Goal: Information Seeking & Learning: Check status

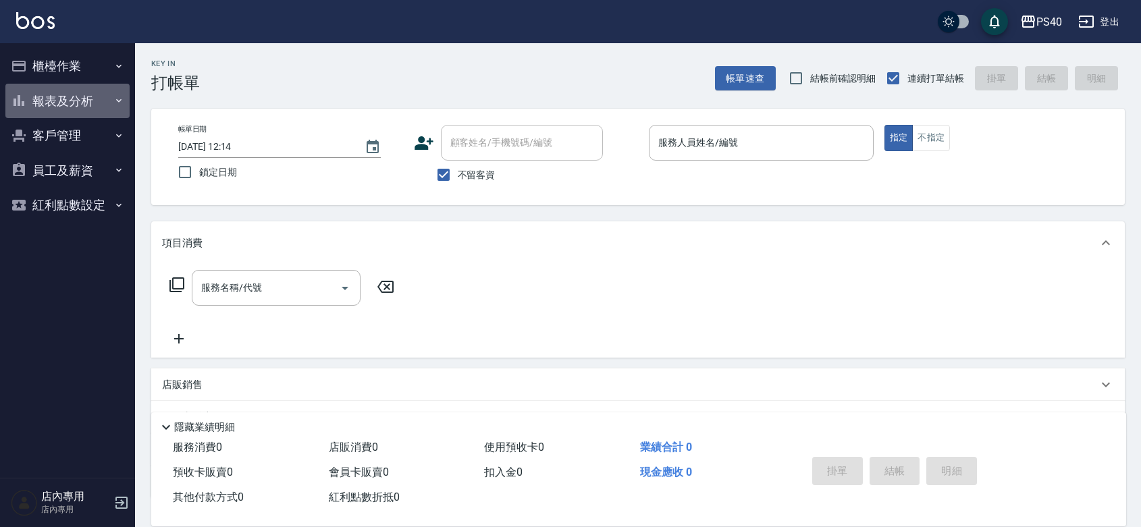
click at [66, 99] on button "報表及分析" at bounding box center [67, 101] width 124 height 35
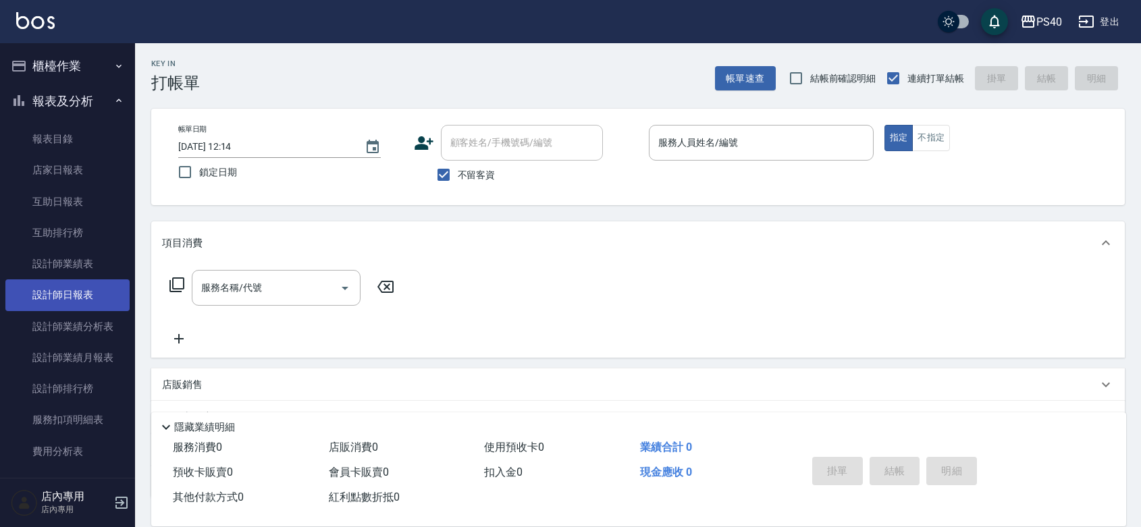
click at [76, 297] on link "設計師日報表" at bounding box center [67, 295] width 124 height 31
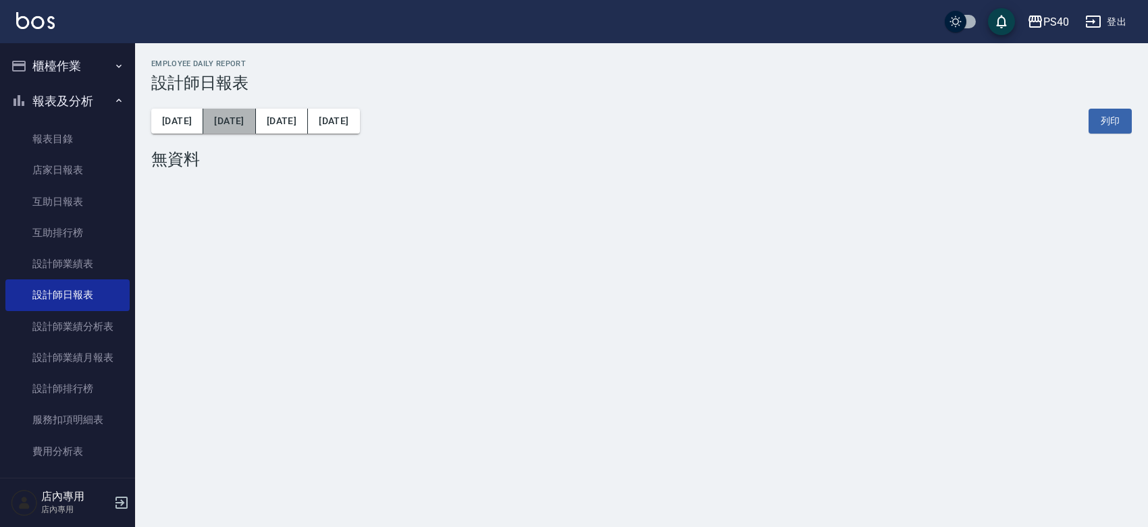
click at [224, 132] on button "[DATE]" at bounding box center [229, 121] width 52 height 25
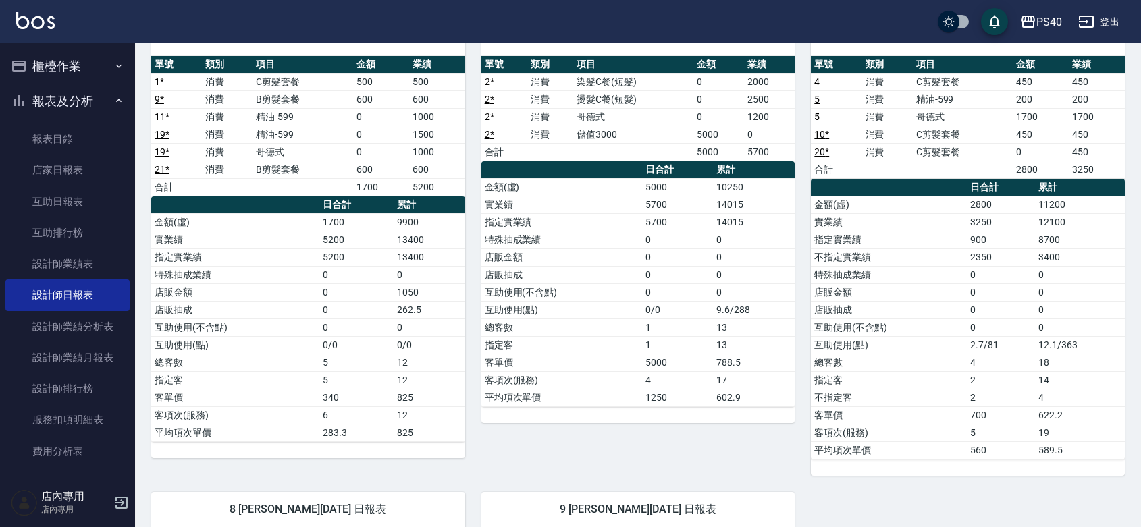
scroll to position [394, 0]
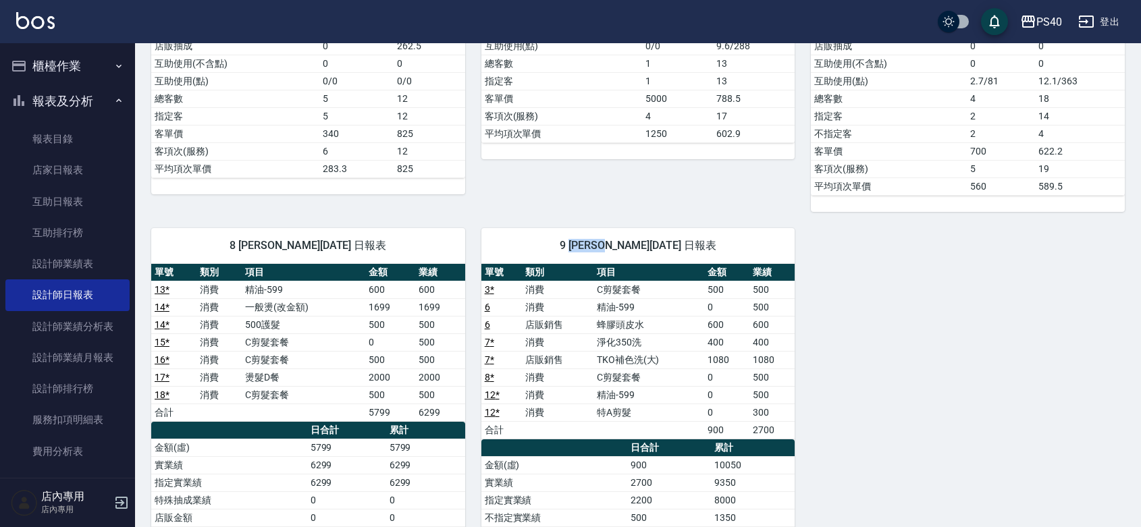
drag, startPoint x: 578, startPoint y: 244, endPoint x: 628, endPoint y: 249, distance: 50.1
click at [626, 249] on span "9 [PERSON_NAME][DATE] 日報表" at bounding box center [639, 246] width 282 height 14
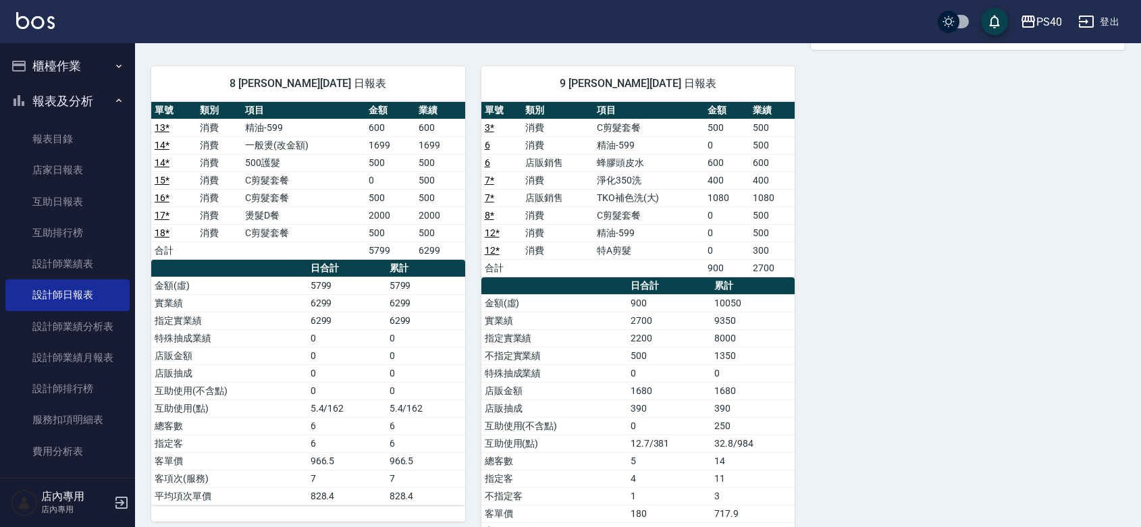
scroll to position [591, 0]
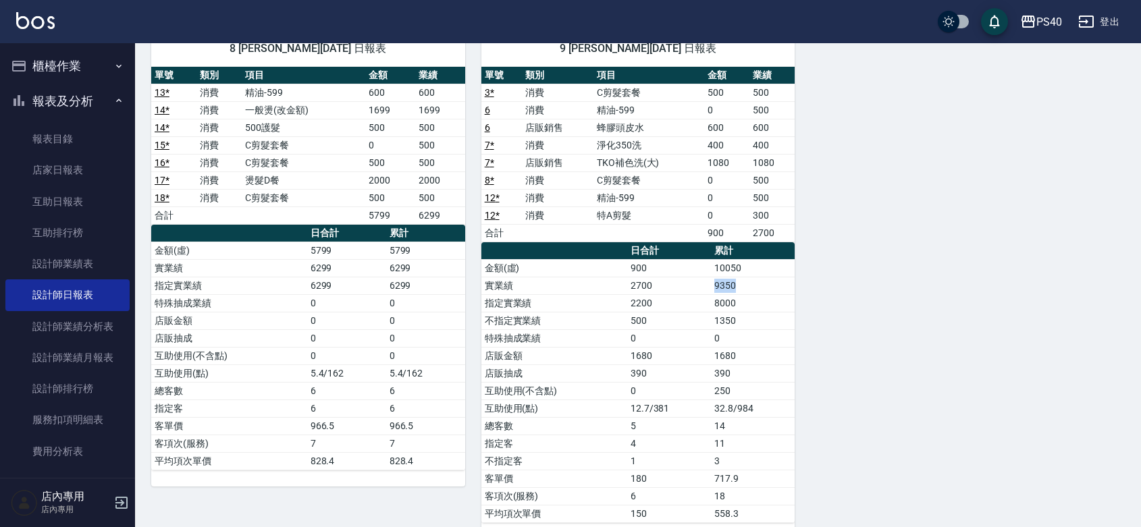
drag, startPoint x: 708, startPoint y: 289, endPoint x: 741, endPoint y: 297, distance: 34.1
click at [741, 294] on tr "實業績 2700 9350" at bounding box center [638, 286] width 314 height 18
click at [910, 324] on div "1 [PERSON_NAME][DATE] 日報表 單號 類別 項目 金額 業績 1 * 消費 C剪髮套餐 500 500 9 * 消費 B剪髮套餐 600 …" at bounding box center [630, 41] width 990 height 997
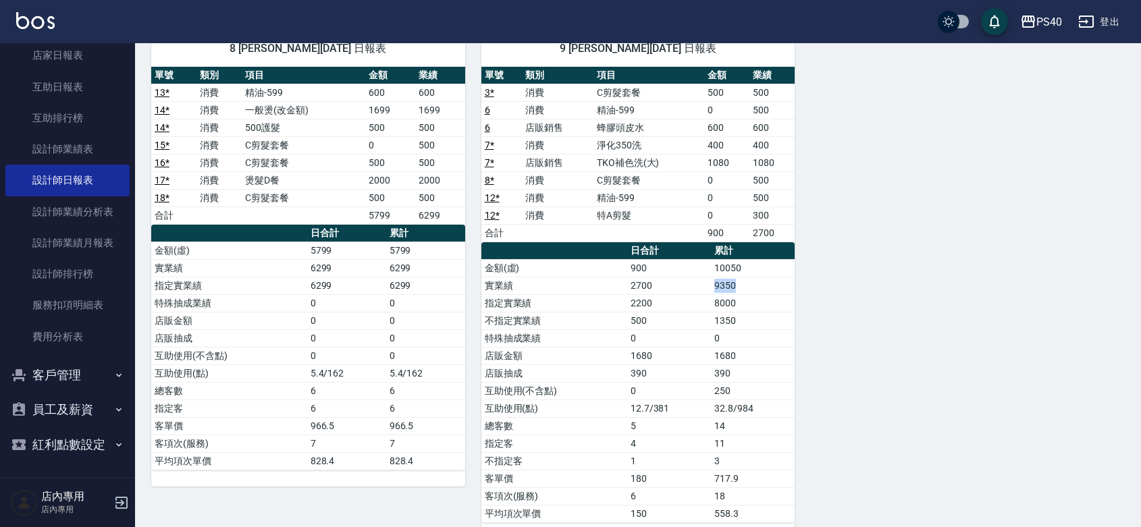
drag, startPoint x: 700, startPoint y: 289, endPoint x: 748, endPoint y: 288, distance: 48.6
click at [748, 288] on tr "實業績 2700 9350" at bounding box center [638, 286] width 314 height 18
click at [907, 255] on div "1 [PERSON_NAME][DATE] 日報表 單號 類別 項目 金額 業績 1 * 消費 C剪髮套餐 500 500 9 * 消費 B剪髮套餐 600 …" at bounding box center [630, 41] width 990 height 997
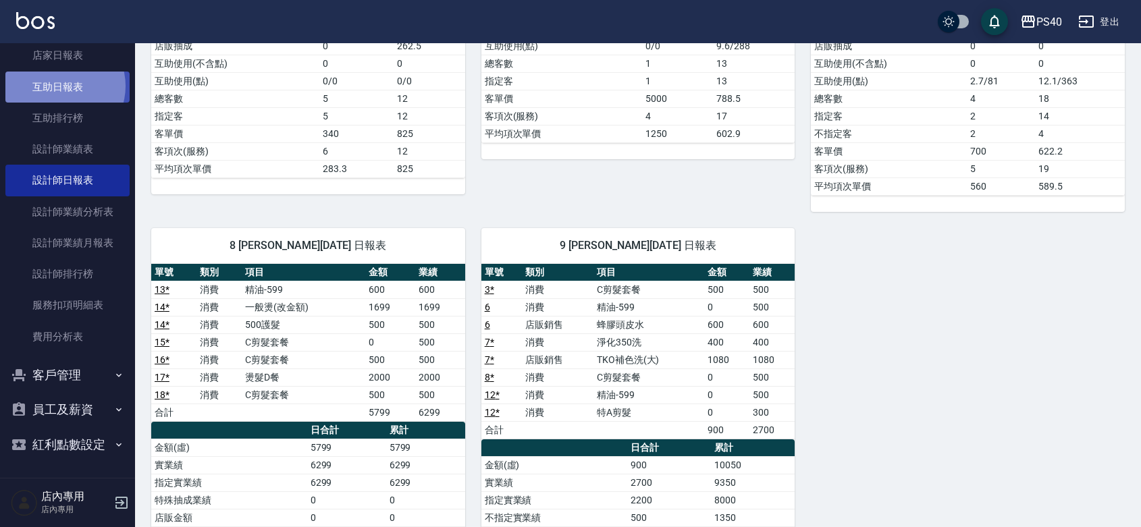
click at [62, 72] on link "互助日報表" at bounding box center [67, 87] width 124 height 31
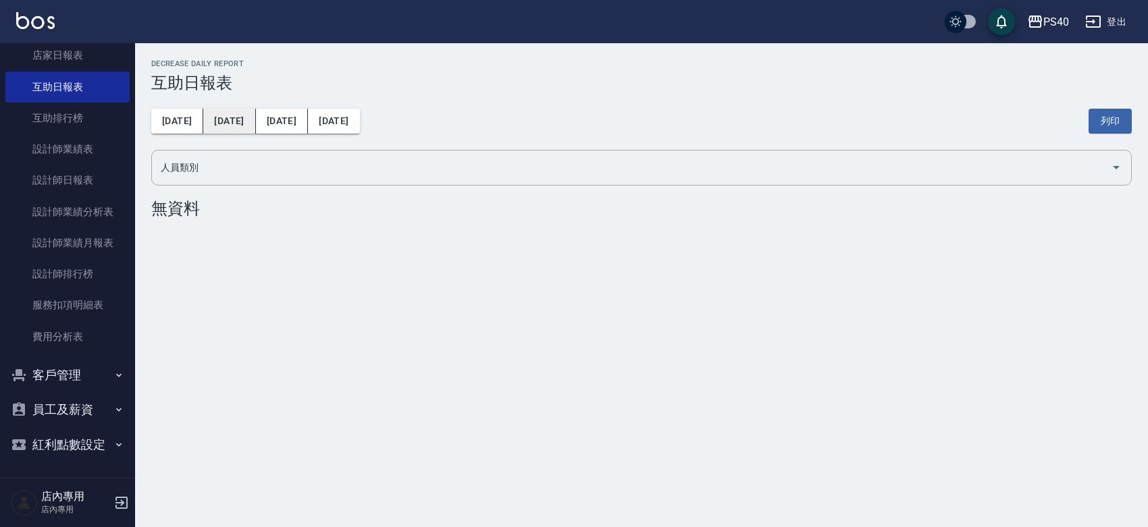
click at [221, 122] on button "[DATE]" at bounding box center [229, 121] width 52 height 25
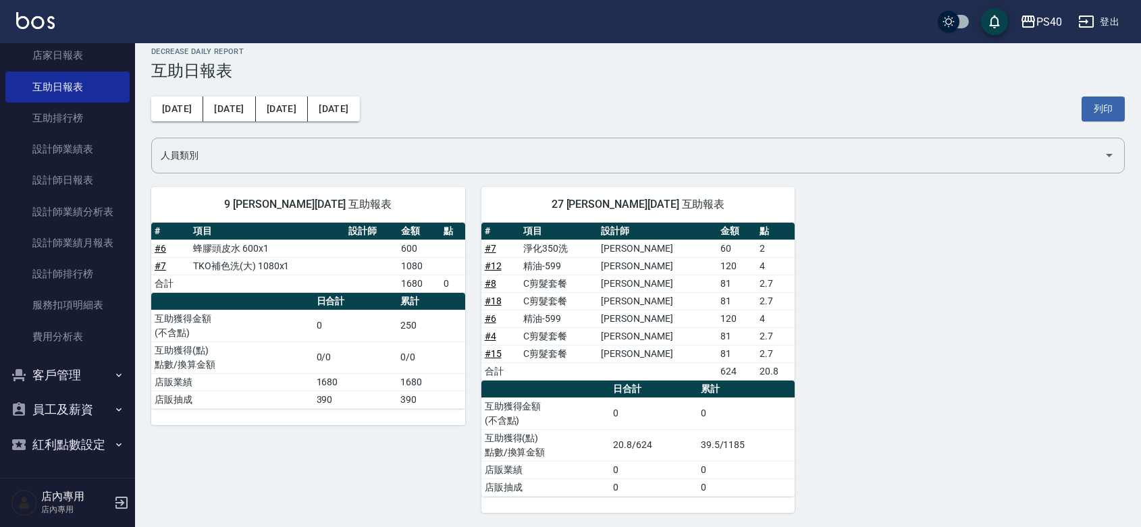
scroll to position [16, 0]
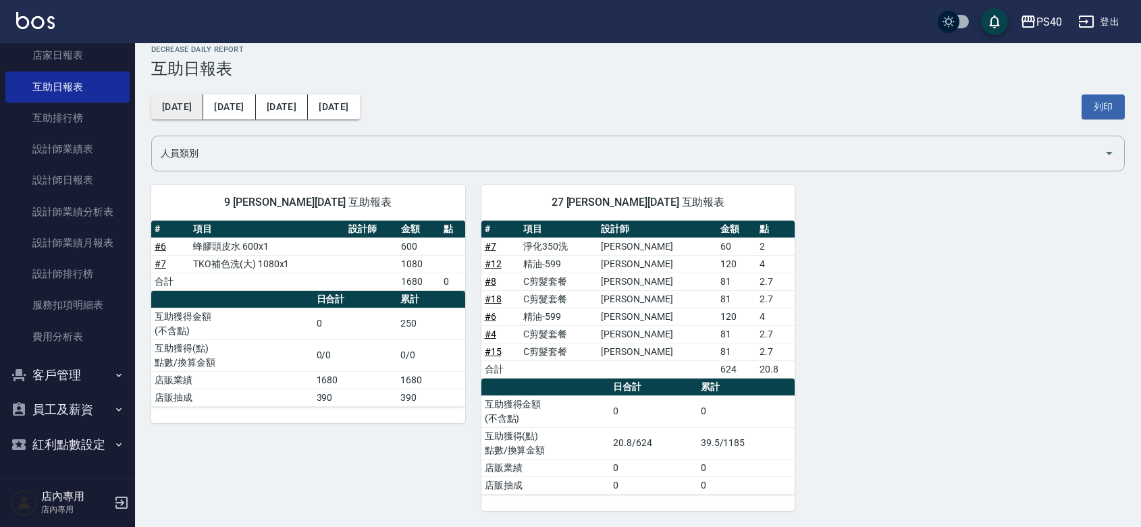
click at [180, 106] on button "[DATE]" at bounding box center [177, 107] width 52 height 25
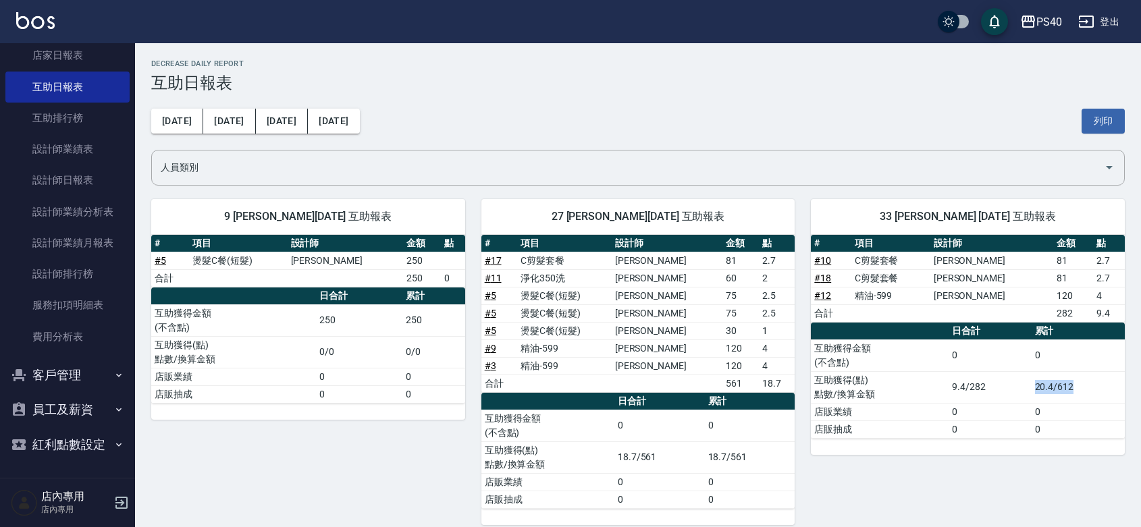
drag, startPoint x: 1034, startPoint y: 390, endPoint x: 1080, endPoint y: 389, distance: 46.6
click at [1080, 389] on td "20.4/612" at bounding box center [1078, 387] width 93 height 32
click at [213, 126] on button "[DATE]" at bounding box center [229, 121] width 52 height 25
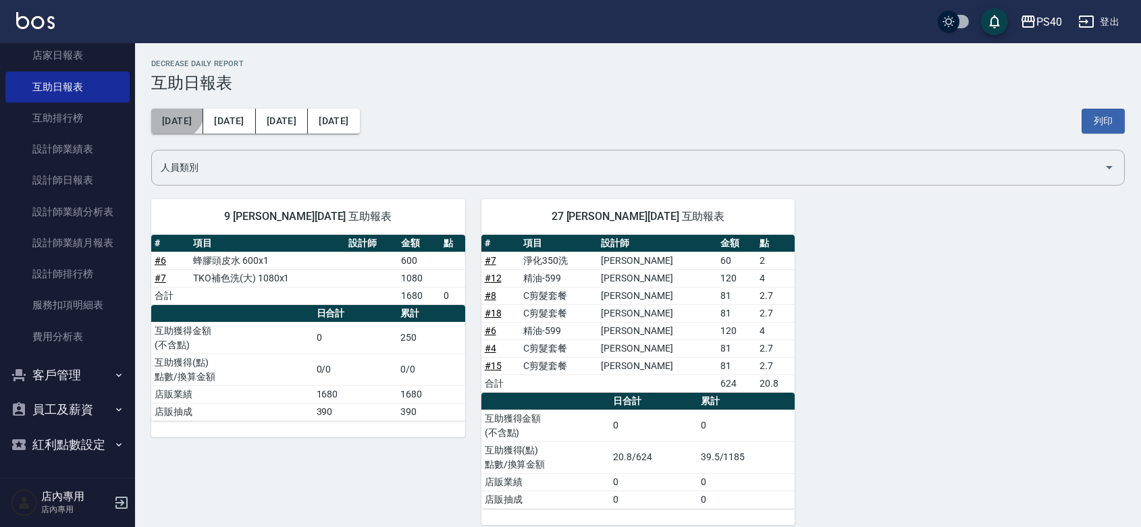
click at [172, 109] on button "[DATE]" at bounding box center [177, 121] width 52 height 25
